Goal: Use online tool/utility: Use online tool/utility

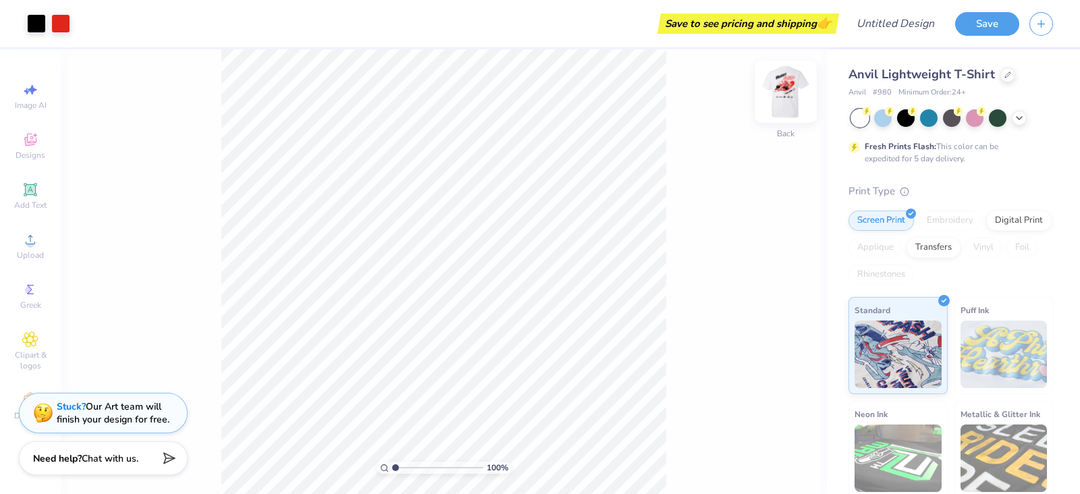
click at [783, 86] on img at bounding box center [786, 92] width 54 height 54
click at [44, 195] on div "Add Text" at bounding box center [30, 196] width 47 height 40
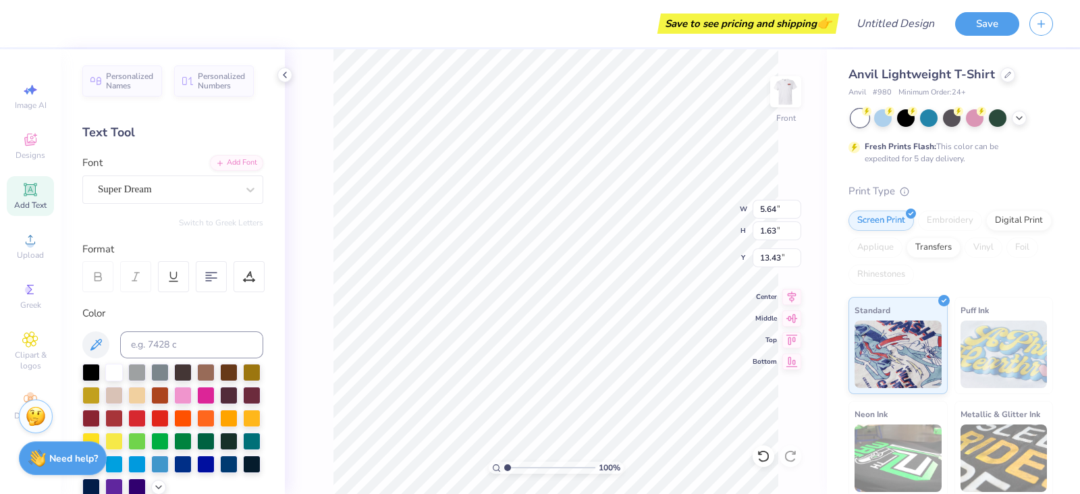
scroll to position [13, 1]
type textarea "T"
type input "4.15"
type input "2.98"
type input "3.00"
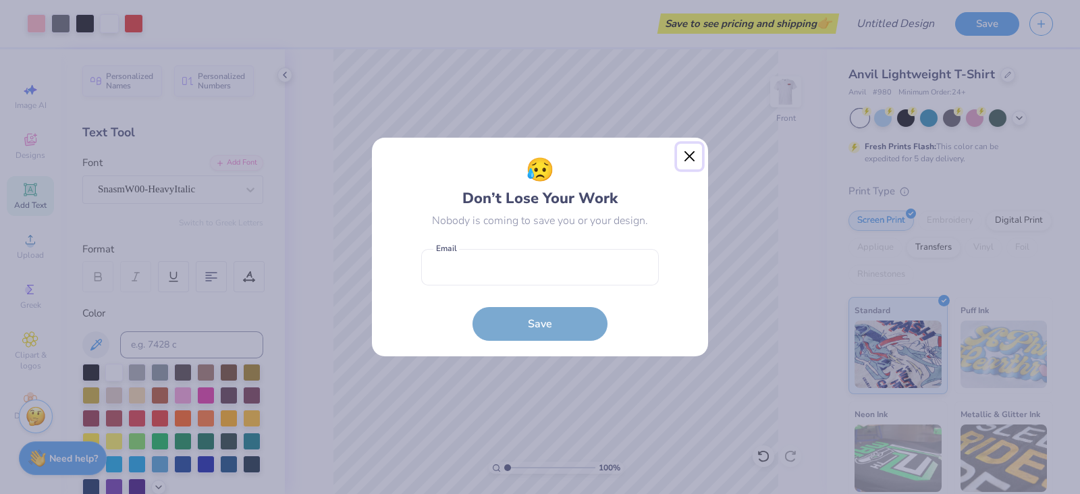
click at [682, 152] on button "Close" at bounding box center [690, 157] width 26 height 26
